Goal: Transaction & Acquisition: Download file/media

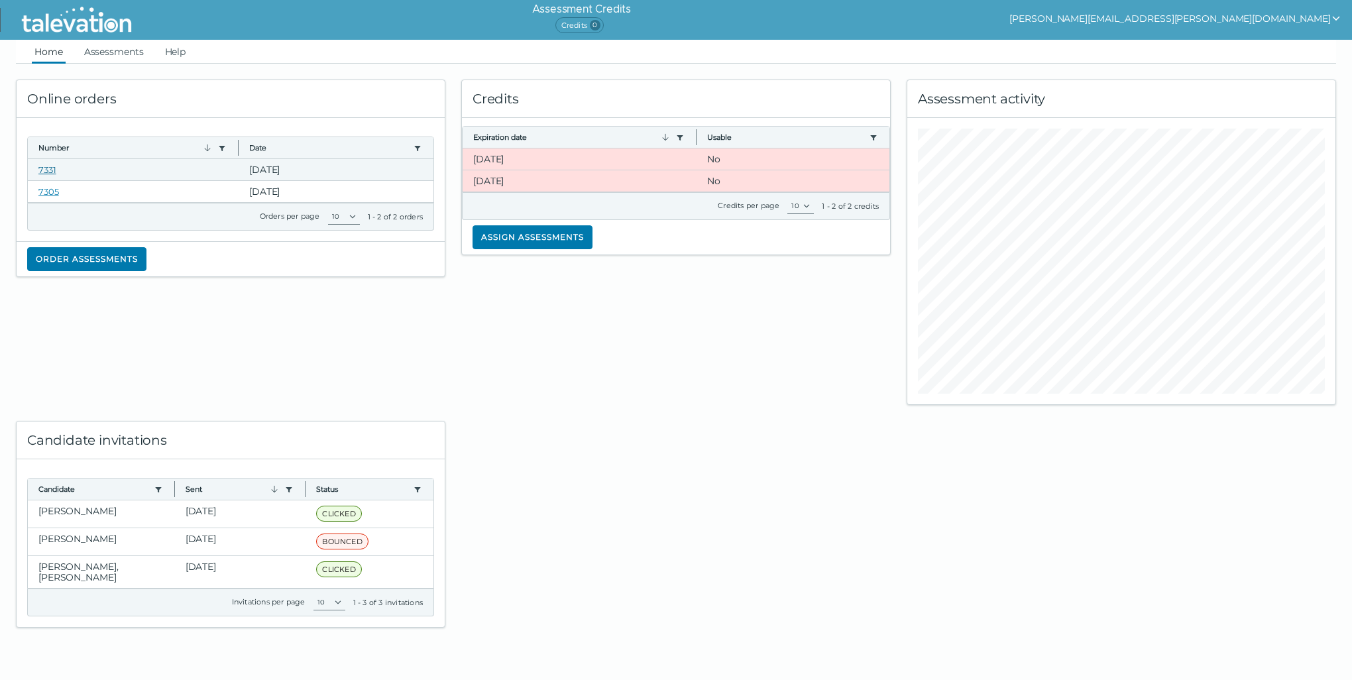
click at [48, 171] on link "7331" at bounding box center [47, 169] width 18 height 11
click at [129, 55] on link "Assessments" at bounding box center [114, 52] width 65 height 24
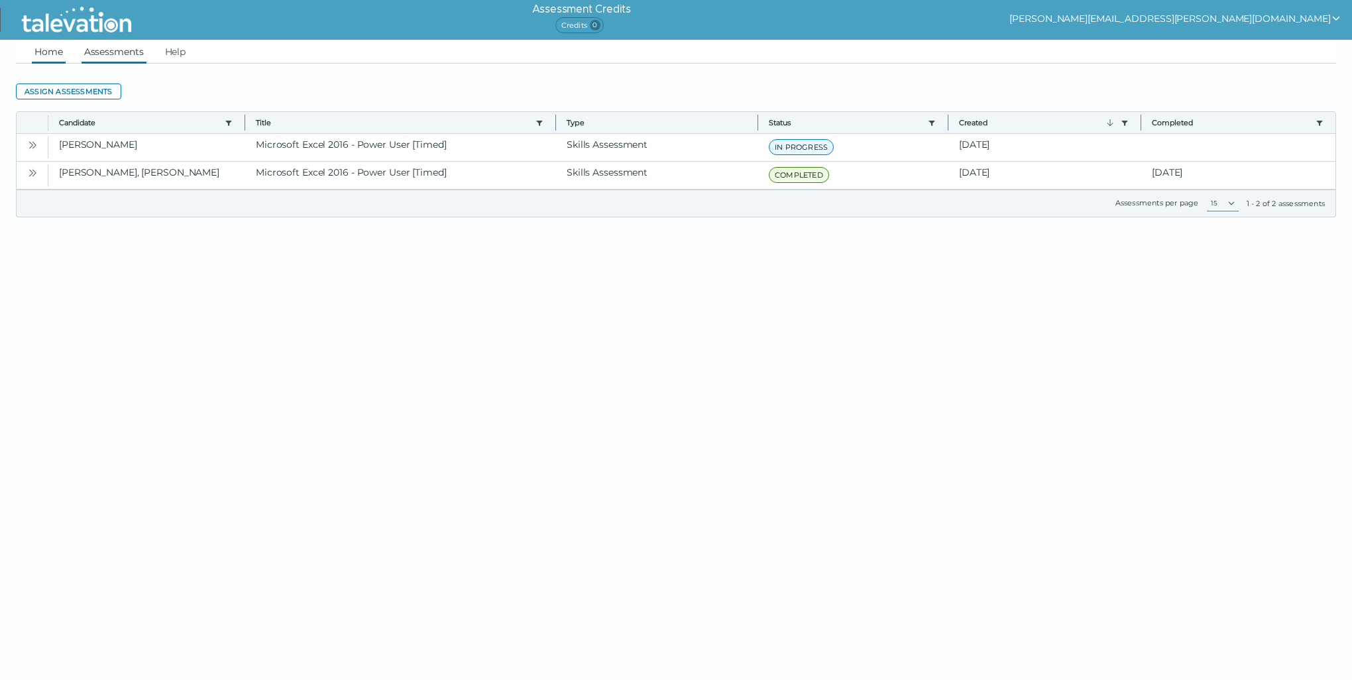
click at [35, 53] on link "Home" at bounding box center [49, 52] width 34 height 24
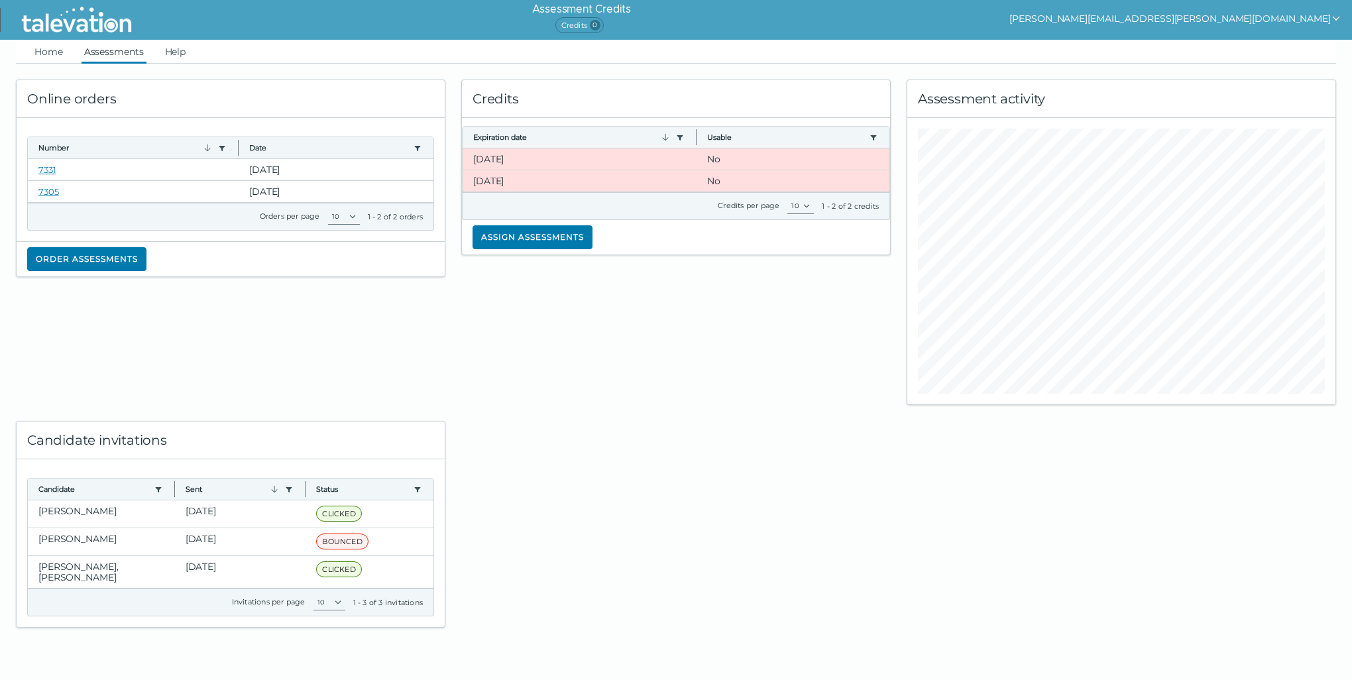
click at [117, 56] on link "Assessments" at bounding box center [114, 52] width 65 height 24
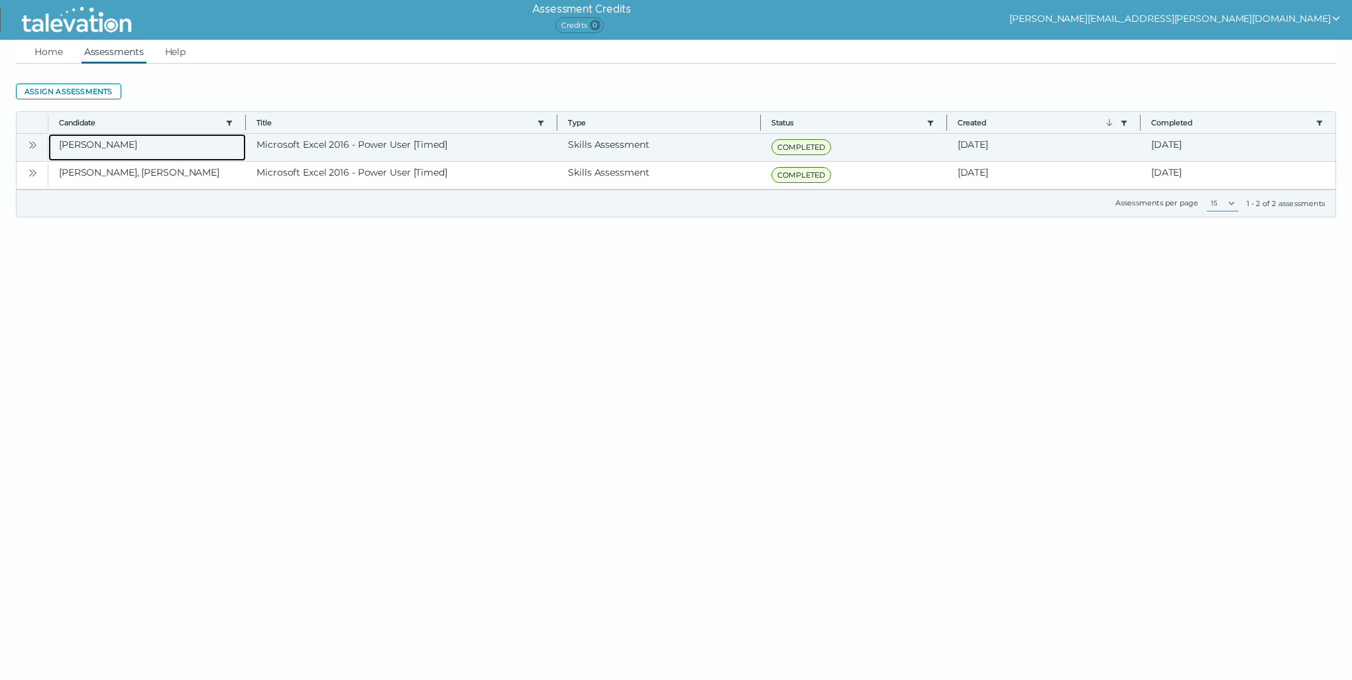
click at [82, 146] on clr-dg-cell "[PERSON_NAME]" at bounding box center [147, 147] width 198 height 27
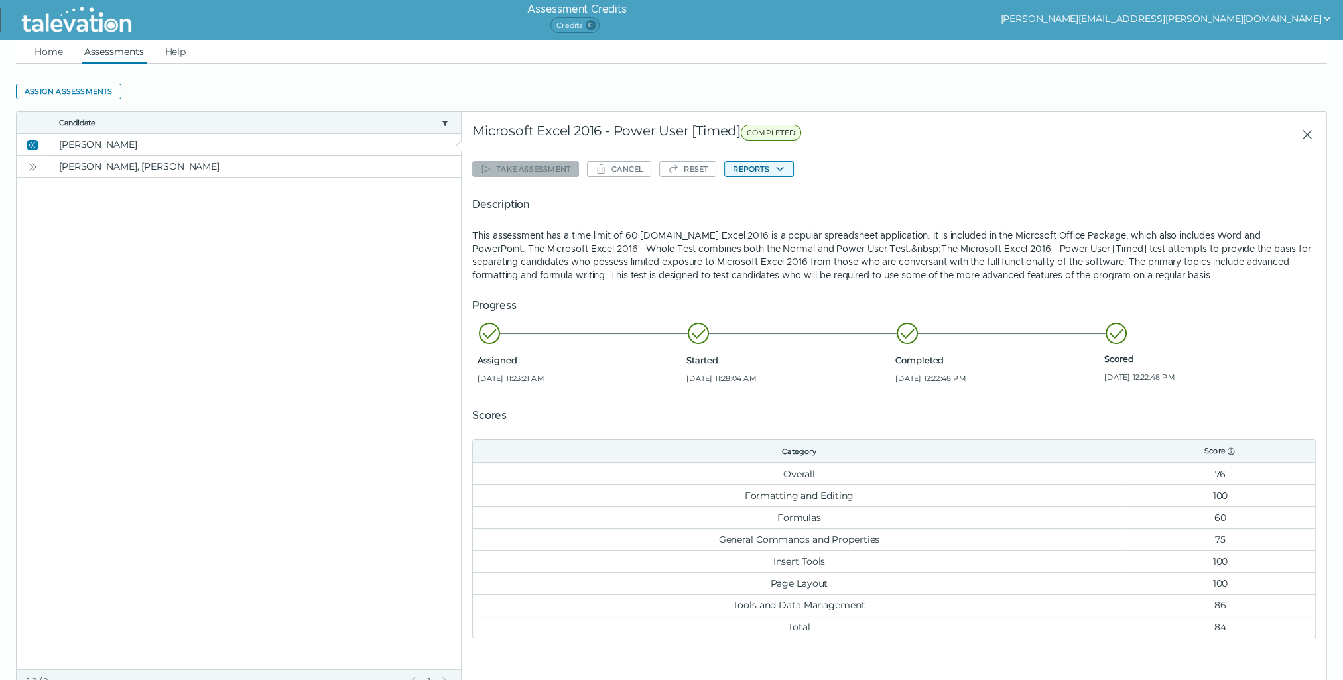
click at [754, 171] on button "Reports" at bounding box center [758, 169] width 69 height 16
click at [782, 191] on button "Microsoft Excel 2016 - Power User [Timed]" at bounding box center [821, 195] width 195 height 16
